Goal: Task Accomplishment & Management: Manage account settings

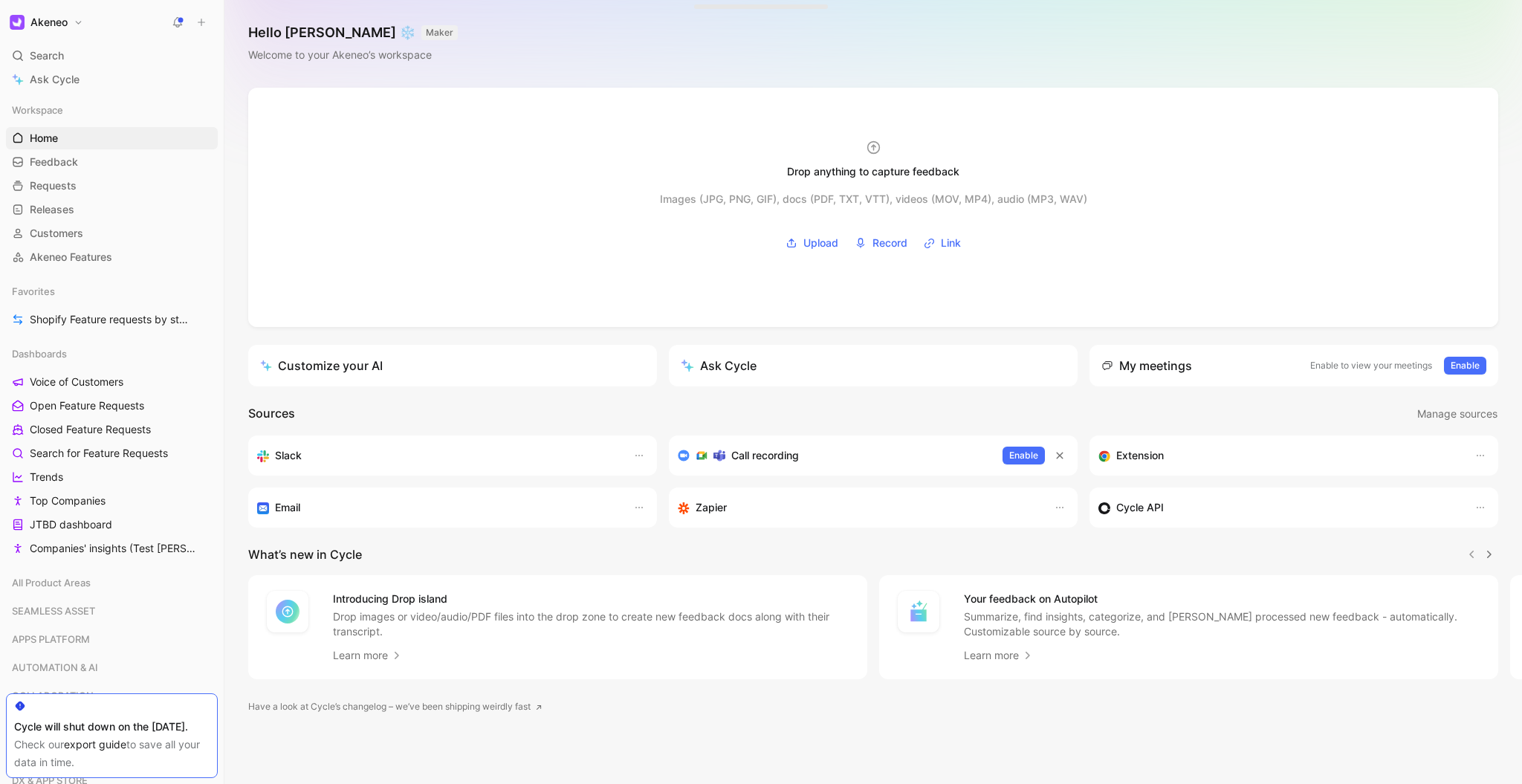
click at [57, 24] on h1 "Akeneo" at bounding box center [48, 23] width 37 height 13
click at [72, 93] on div "Account settings" at bounding box center [101, 95] width 183 height 24
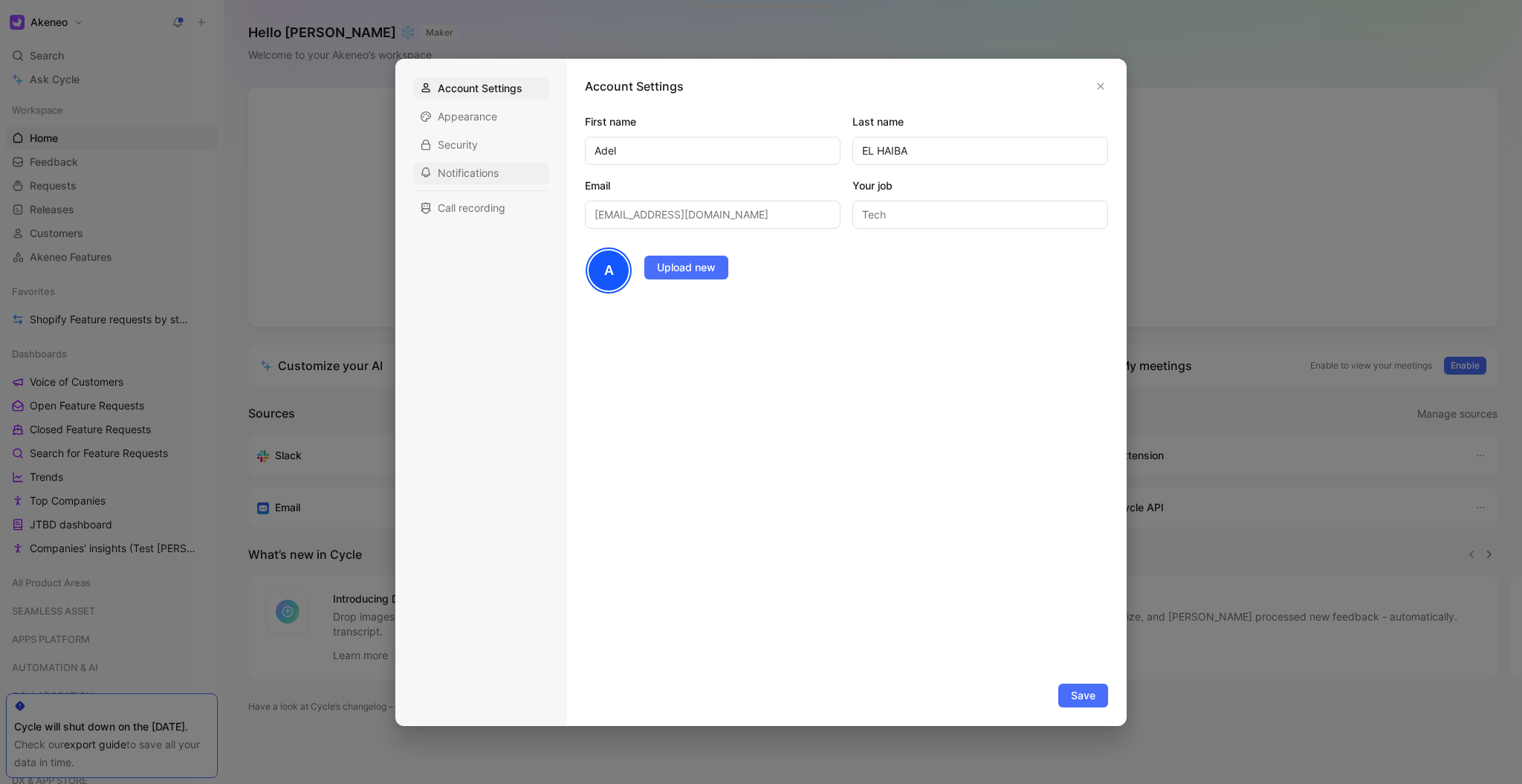
click at [463, 167] on span "Notifications" at bounding box center [468, 173] width 61 height 15
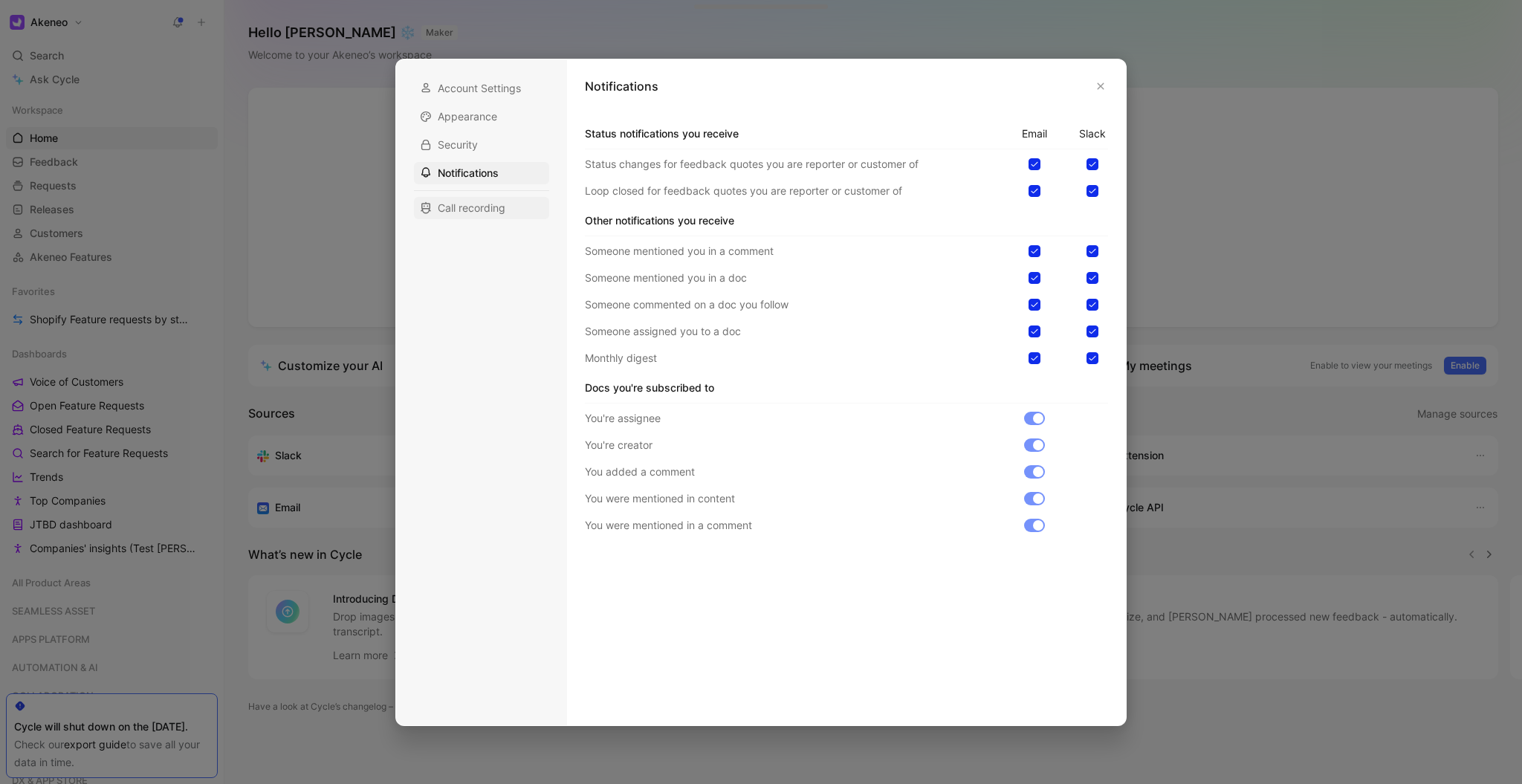
click at [466, 211] on span "Call recording" at bounding box center [471, 208] width 68 height 15
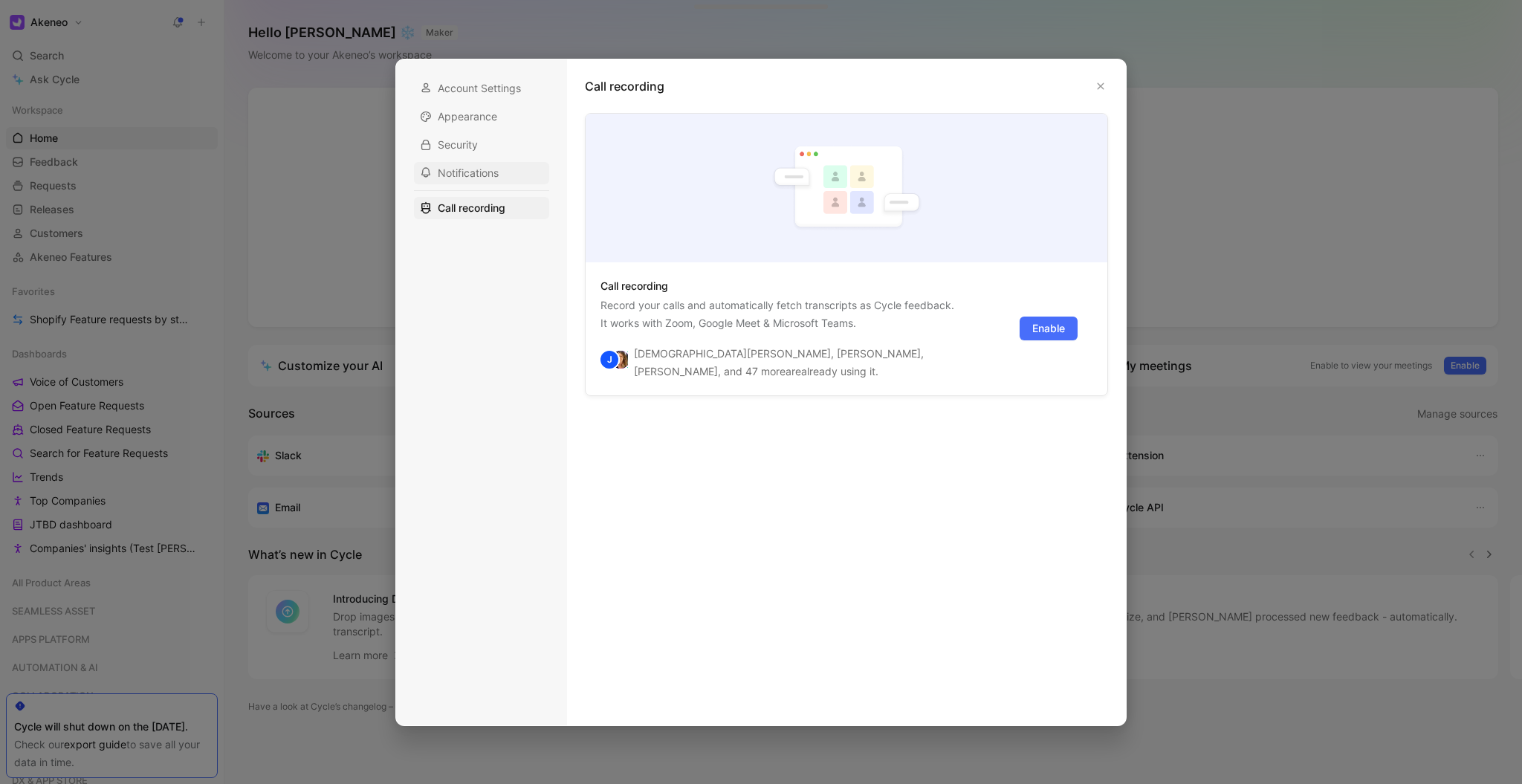
click at [470, 179] on span "Notifications" at bounding box center [468, 173] width 61 height 15
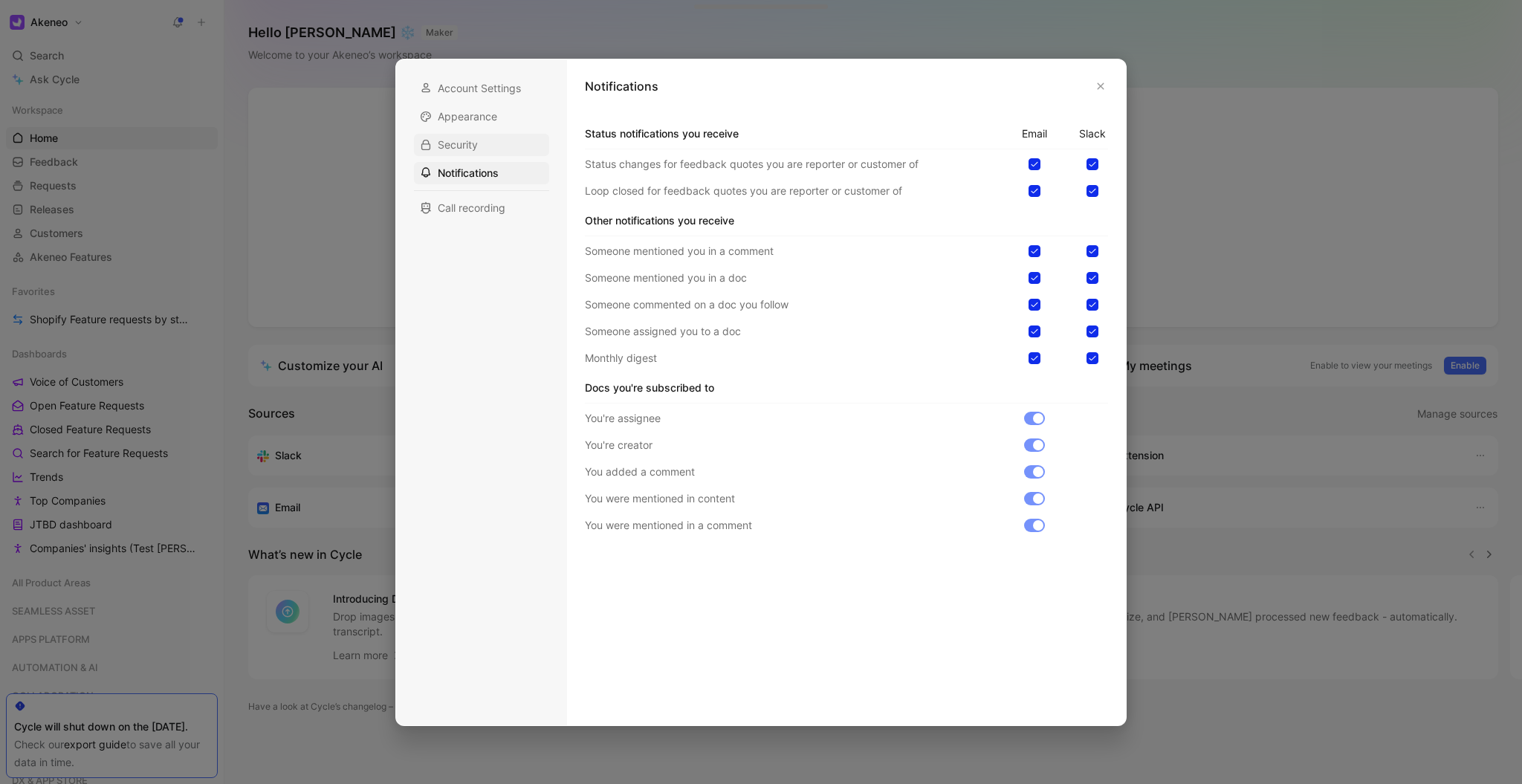
click at [491, 146] on div "Security" at bounding box center [481, 145] width 135 height 23
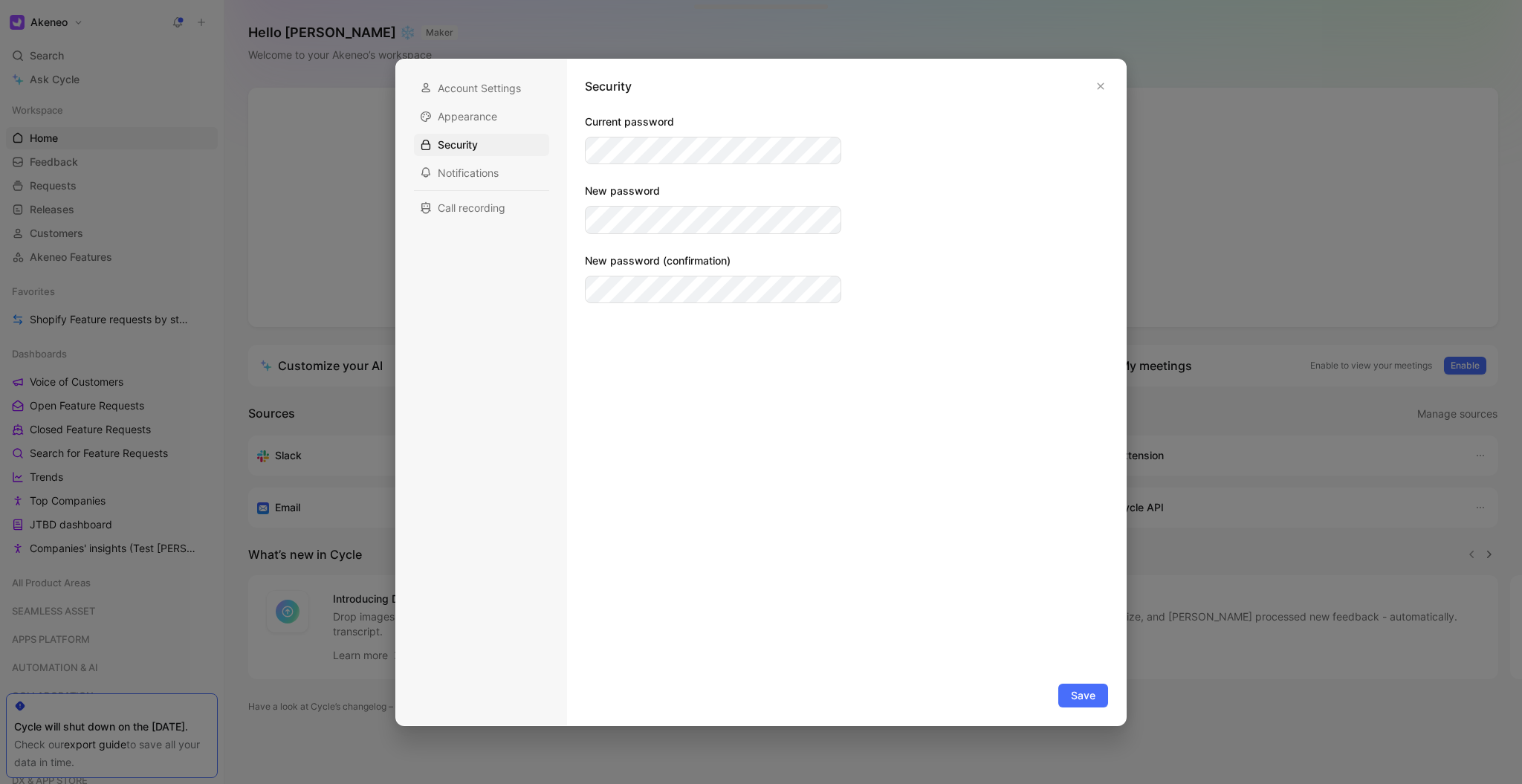
click at [482, 101] on div "Account Settings Appearance Security Notifications Call recording" at bounding box center [481, 148] width 135 height 142
click at [476, 116] on span "Appearance" at bounding box center [467, 117] width 60 height 15
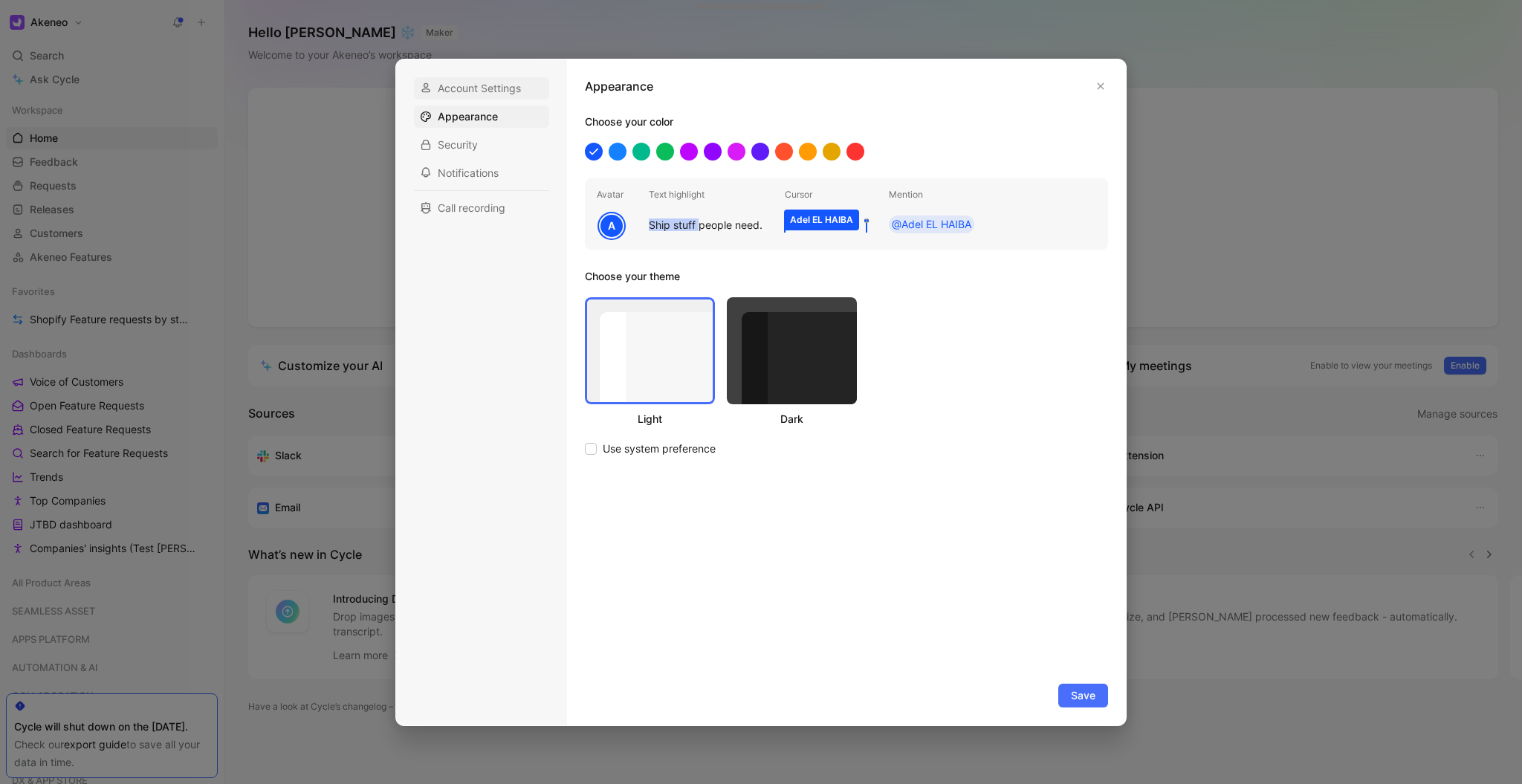
click at [485, 96] on div "Account Settings" at bounding box center [481, 89] width 135 height 23
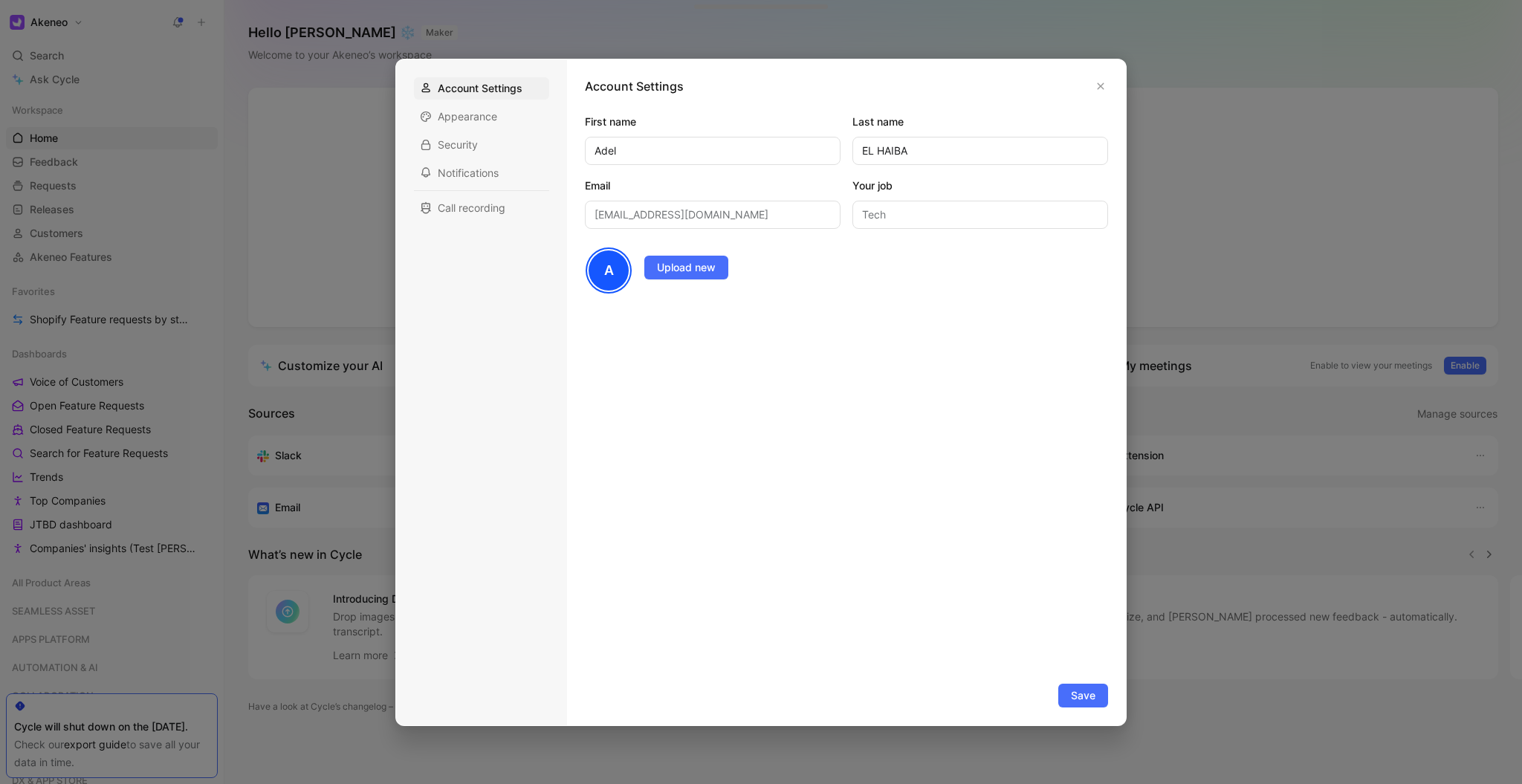
click at [402, 232] on div "Account Settings Appearance Security Notifications Call recording" at bounding box center [481, 392] width 171 height 666
click at [470, 201] on span "Call recording" at bounding box center [471, 208] width 68 height 15
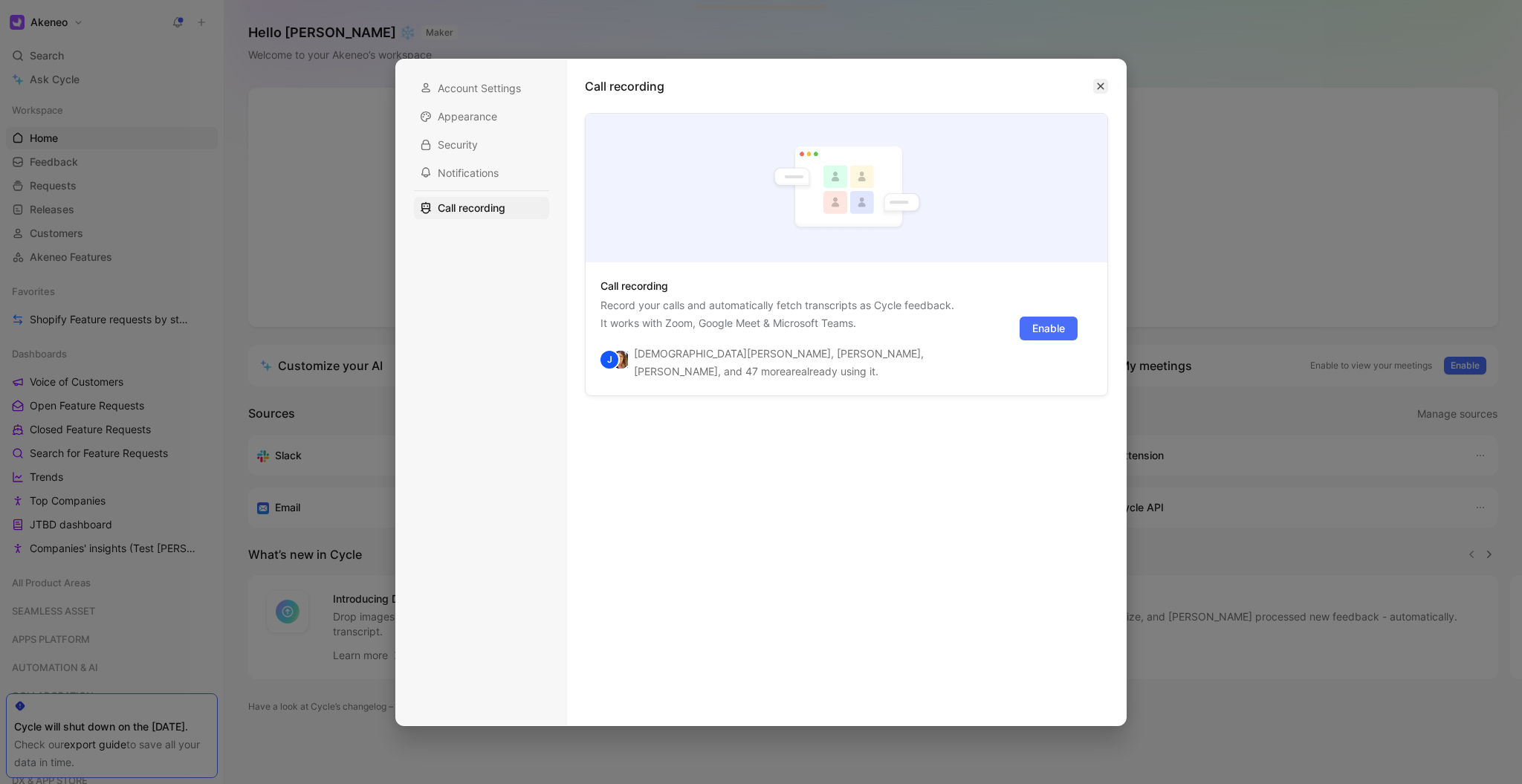
click at [1101, 82] on icon "button" at bounding box center [1101, 86] width 9 height 9
